Goal: Find contact information: Find contact information

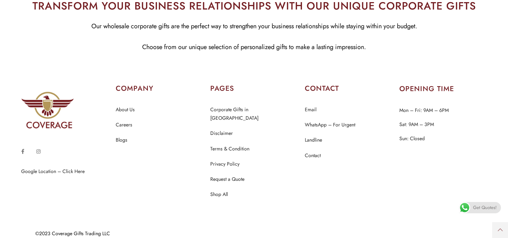
click at [314, 156] on e-page-transition at bounding box center [254, 119] width 508 height 238
click at [310, 150] on e-page-transition at bounding box center [254, 119] width 508 height 238
click at [312, 153] on link "Contact" at bounding box center [313, 155] width 16 height 9
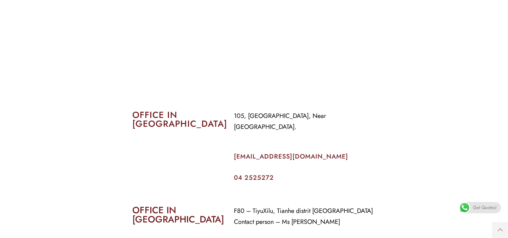
scroll to position [242, 0]
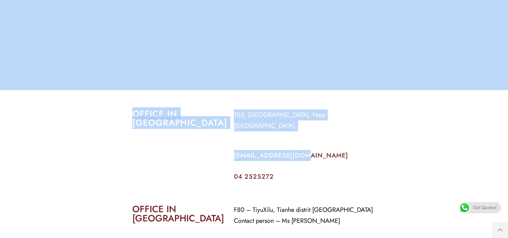
drag, startPoint x: 306, startPoint y: 143, endPoint x: 302, endPoint y: 141, distance: 4.7
click at [336, 143] on div "info@coverageuae.com" at bounding box center [305, 156] width 142 height 27
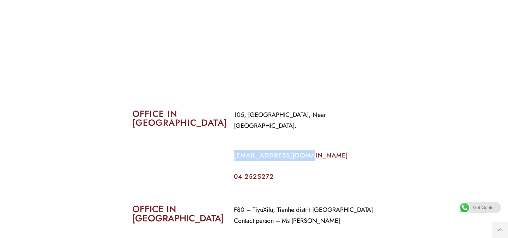
drag, startPoint x: 232, startPoint y: 145, endPoint x: 303, endPoint y: 149, distance: 71.7
click at [303, 149] on div "105, Al Faraidooni Building, Near Al Jadeed Bakery. info@coverageuae.com 04 252…" at bounding box center [304, 144] width 152 height 81
copy link "info@coverageuae.com"
